Goal: Task Accomplishment & Management: Use online tool/utility

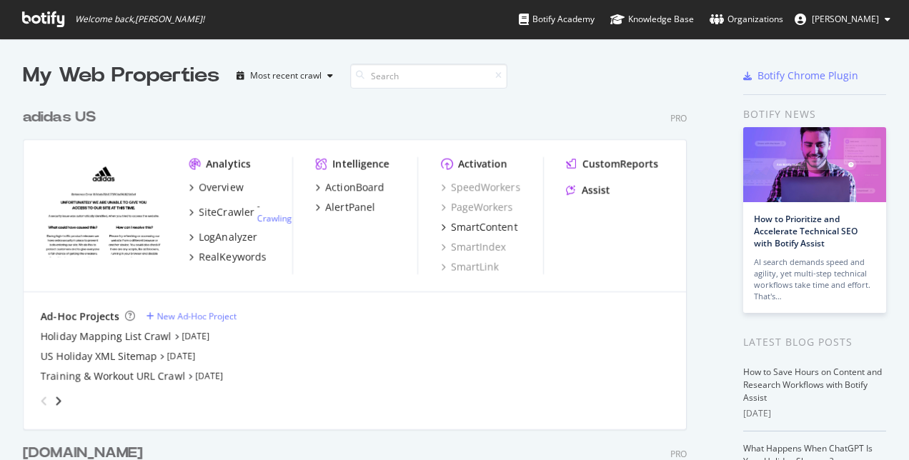
scroll to position [449, 887]
click at [223, 186] on div "Overview" at bounding box center [221, 187] width 44 height 14
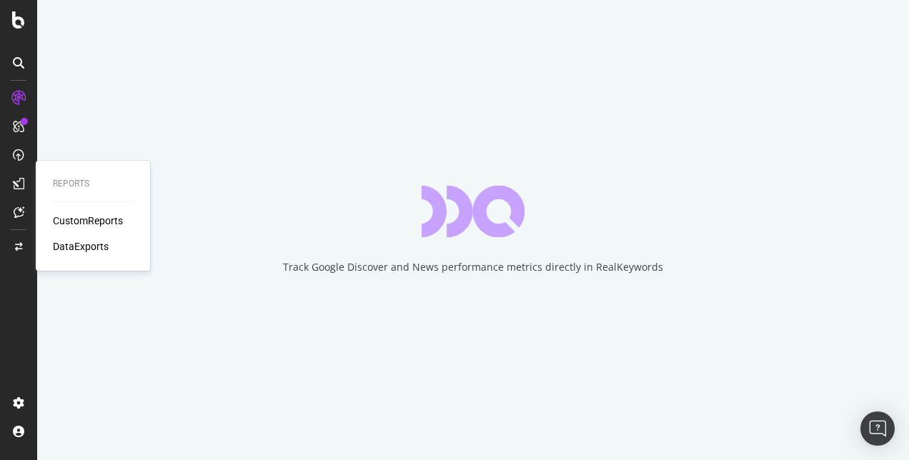
click at [76, 215] on div "CustomReports" at bounding box center [88, 221] width 70 height 14
click at [86, 222] on div "CustomReports" at bounding box center [88, 221] width 70 height 14
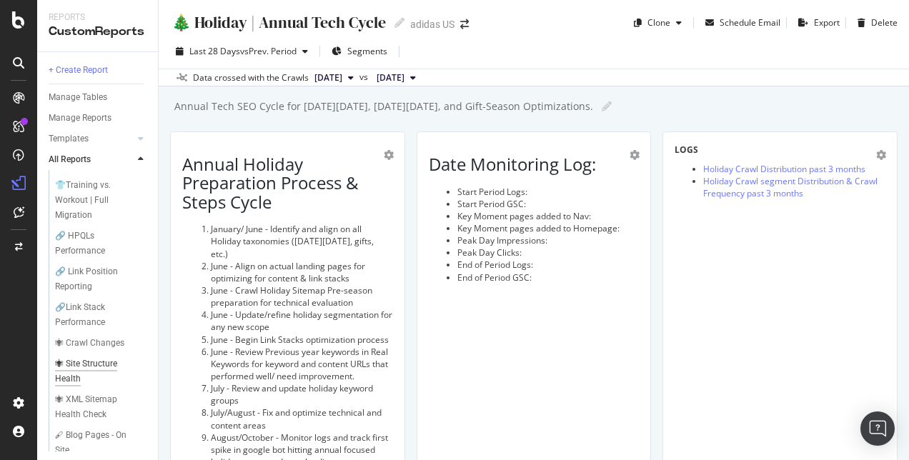
scroll to position [238, 0]
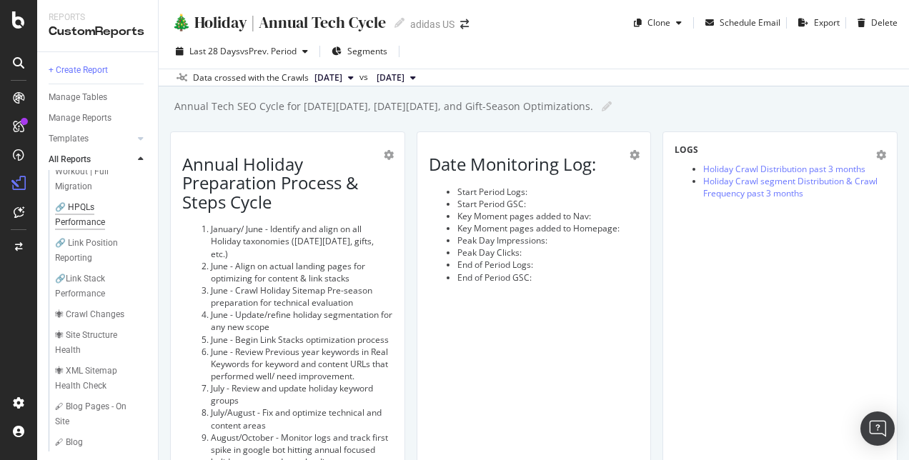
click at [86, 229] on div "🔗 HPQLs Performance" at bounding box center [95, 215] width 80 height 30
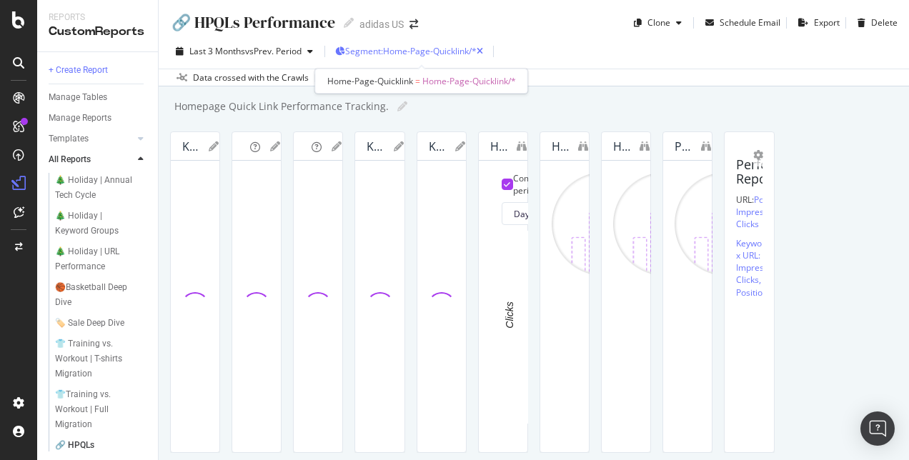
click at [434, 48] on span "Segment: Home-Page-Quicklink/*" at bounding box center [410, 51] width 131 height 12
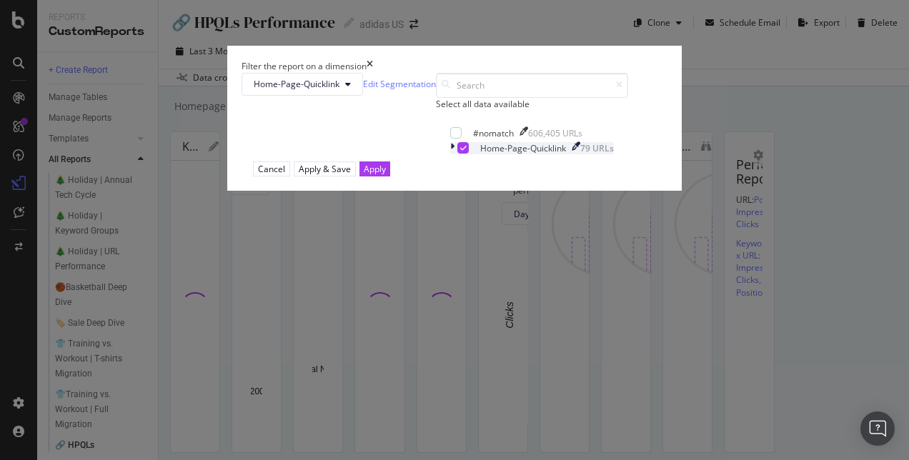
click at [460, 151] on icon "modal" at bounding box center [463, 147] width 6 height 7
click at [351, 89] on icon "modal" at bounding box center [348, 84] width 6 height 9
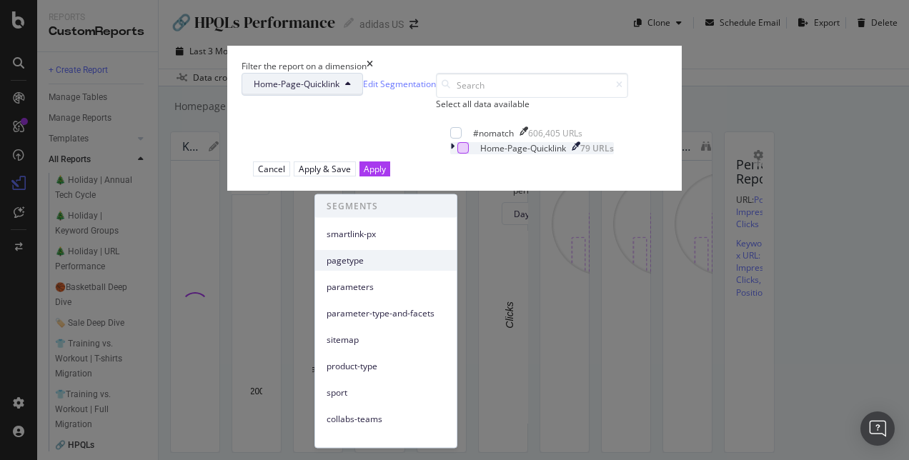
click at [389, 254] on span "pagetype" at bounding box center [386, 260] width 119 height 13
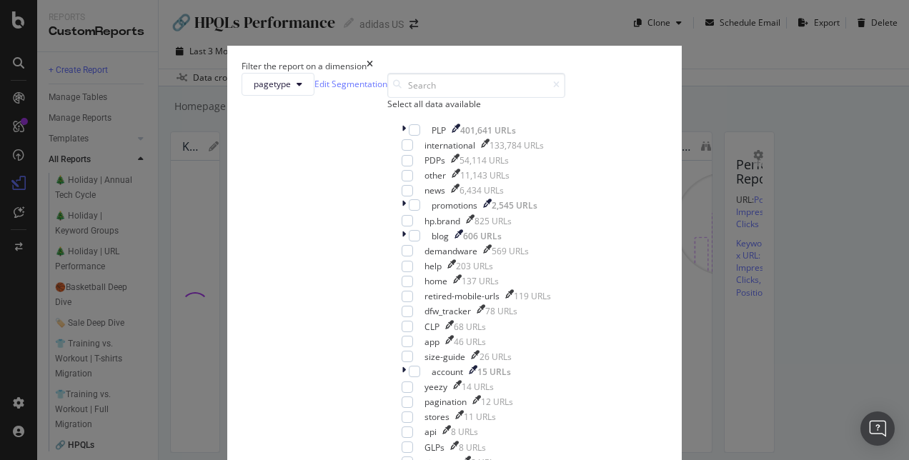
scroll to position [166, 0]
click at [402, 366] on icon "modal" at bounding box center [404, 372] width 4 height 12
click at [402, 136] on icon "modal" at bounding box center [404, 130] width 4 height 12
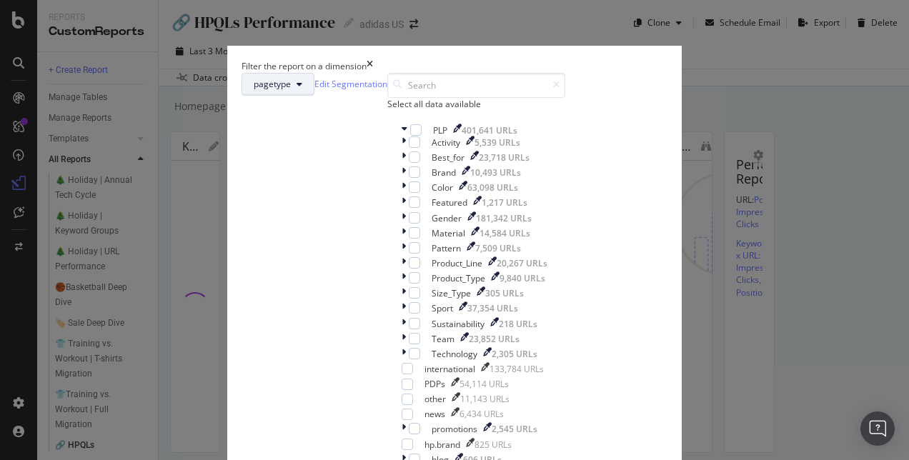
click at [314, 96] on button "pagetype" at bounding box center [278, 84] width 73 height 23
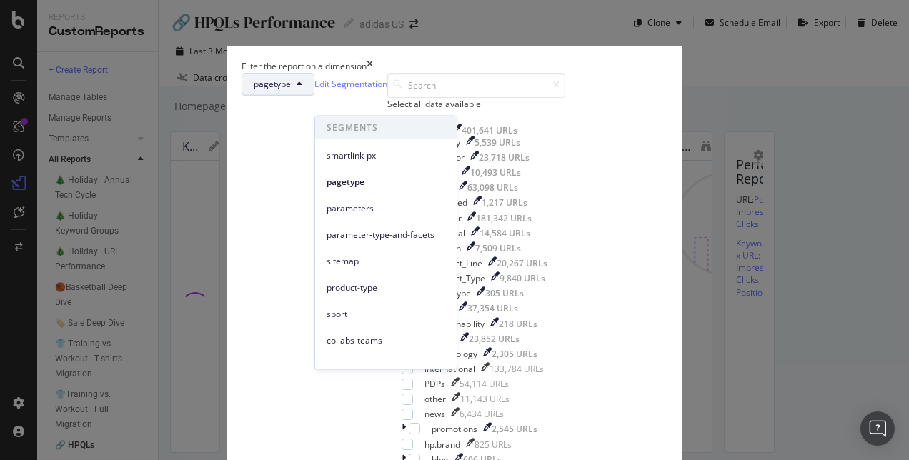
scroll to position [14, 0]
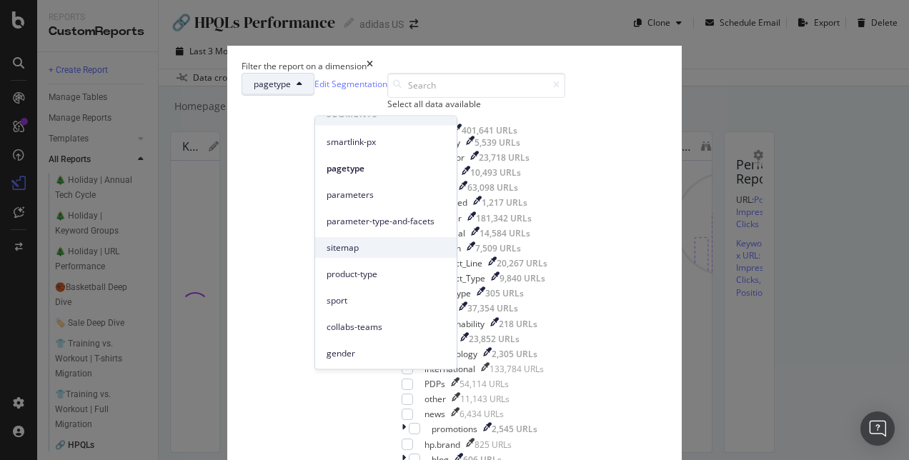
click at [388, 240] on div "sitemap" at bounding box center [385, 247] width 141 height 21
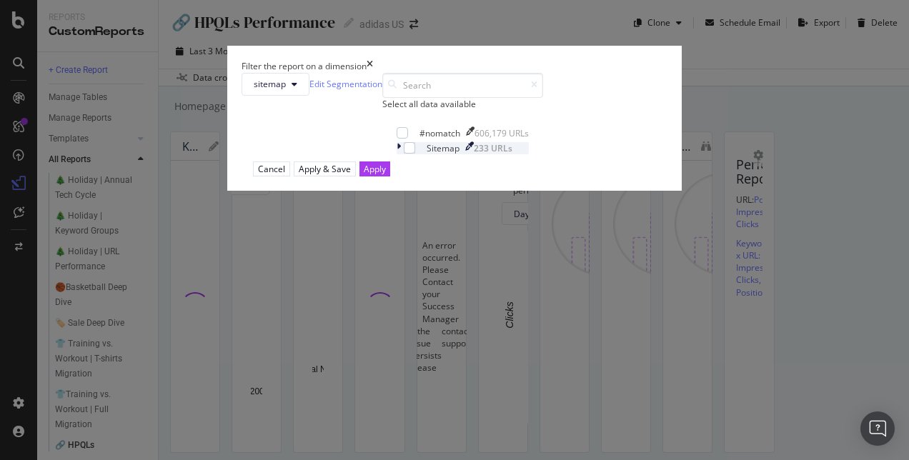
click at [397, 154] on icon "modal" at bounding box center [399, 148] width 4 height 12
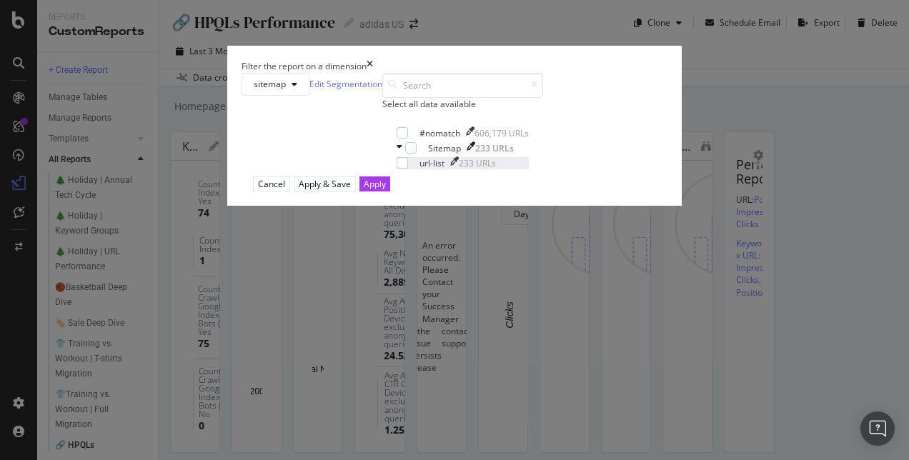
click at [397, 169] on div "url-list 233 URLs" at bounding box center [463, 163] width 132 height 12
drag, startPoint x: 562, startPoint y: 351, endPoint x: 553, endPoint y: 343, distance: 11.6
click at [390, 191] on button "Apply" at bounding box center [374, 183] width 31 height 15
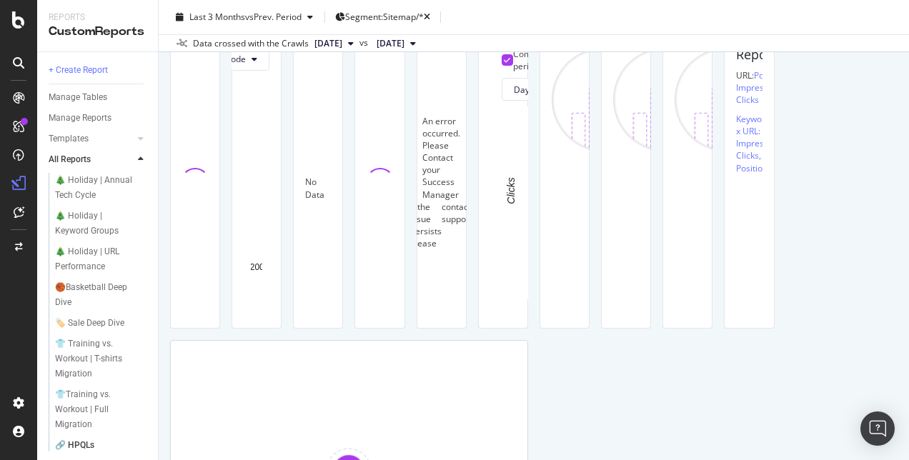
scroll to position [125, 0]
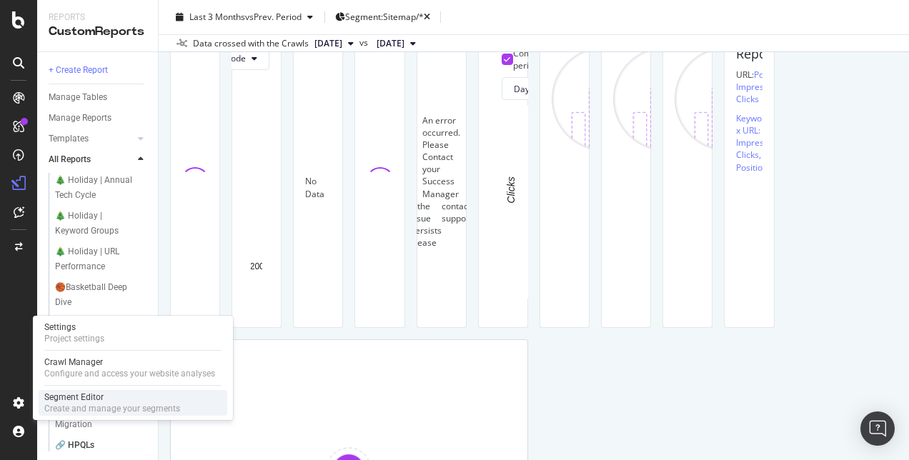
click at [92, 401] on div "Segment Editor" at bounding box center [112, 397] width 136 height 11
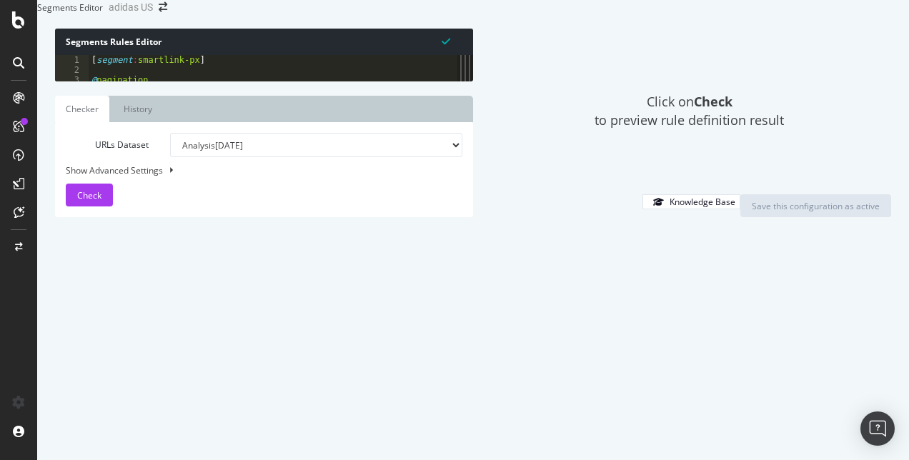
drag, startPoint x: 301, startPoint y: 194, endPoint x: 748, endPoint y: 181, distance: 447.5
click at [748, 181] on div "Segments Rules Editor 1 2 3 4 5 6 7 8 9 10 11 12 13 14 15 16 17 18 19 20 21 22 …" at bounding box center [473, 122] width 872 height 217
type textarea "query *dfw_tracker*"
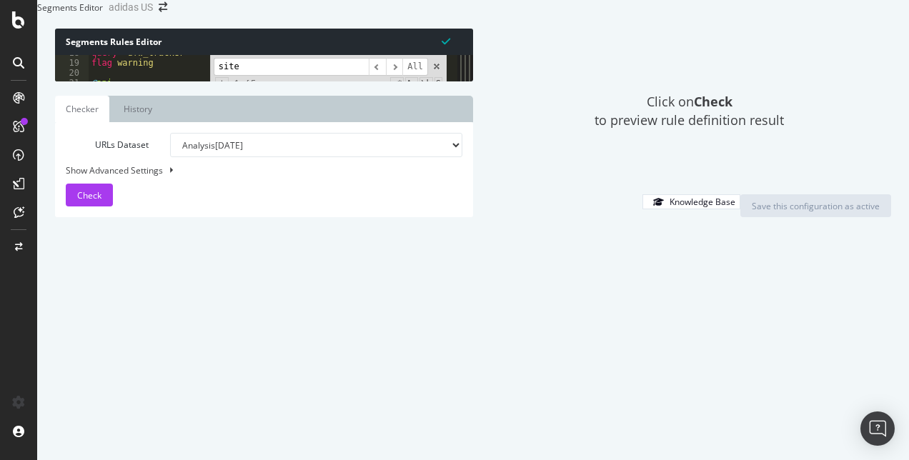
scroll to position [43, 0]
type input "site"
click at [404, 76] on span "All" at bounding box center [415, 67] width 26 height 18
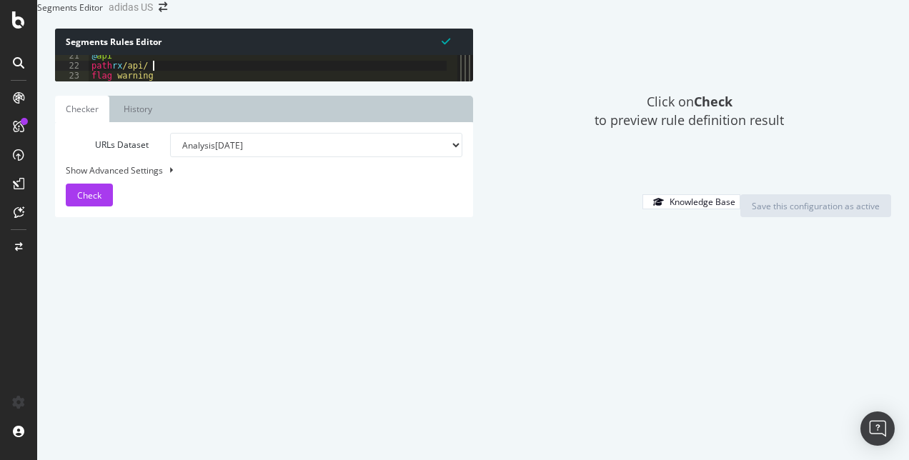
type textarea "flag discovery"
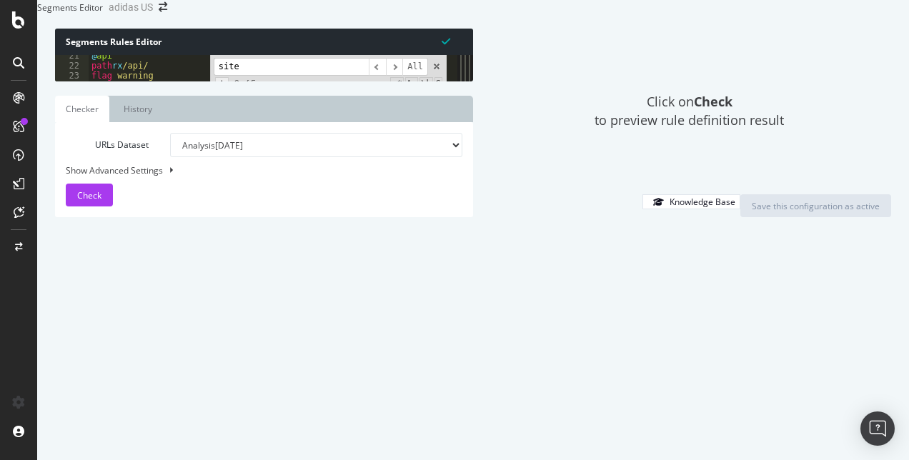
click at [223, 89] on span "+" at bounding box center [222, 82] width 14 height 11
click at [402, 76] on span "​" at bounding box center [394, 67] width 17 height 18
click at [437, 71] on span at bounding box center [437, 66] width 10 height 10
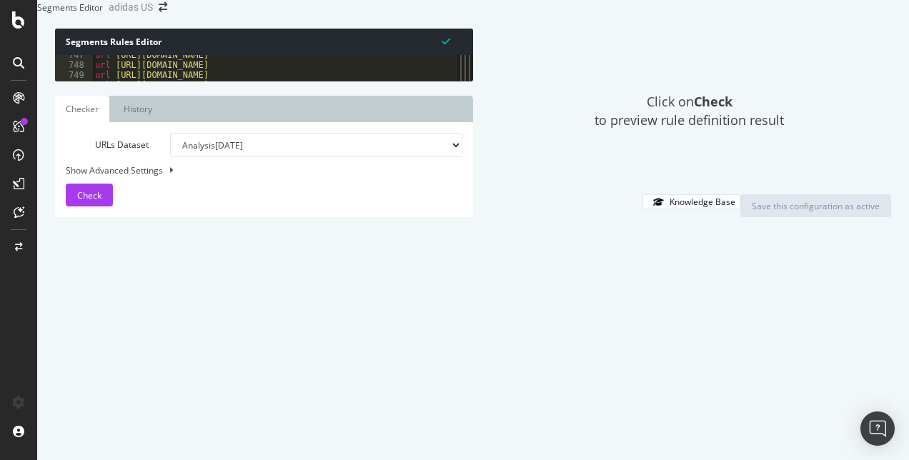
scroll to position [0, 0]
click at [539, 63] on div "Click on Check to preview rule definition result" at bounding box center [689, 112] width 404 height 166
